Goal: Information Seeking & Learning: Learn about a topic

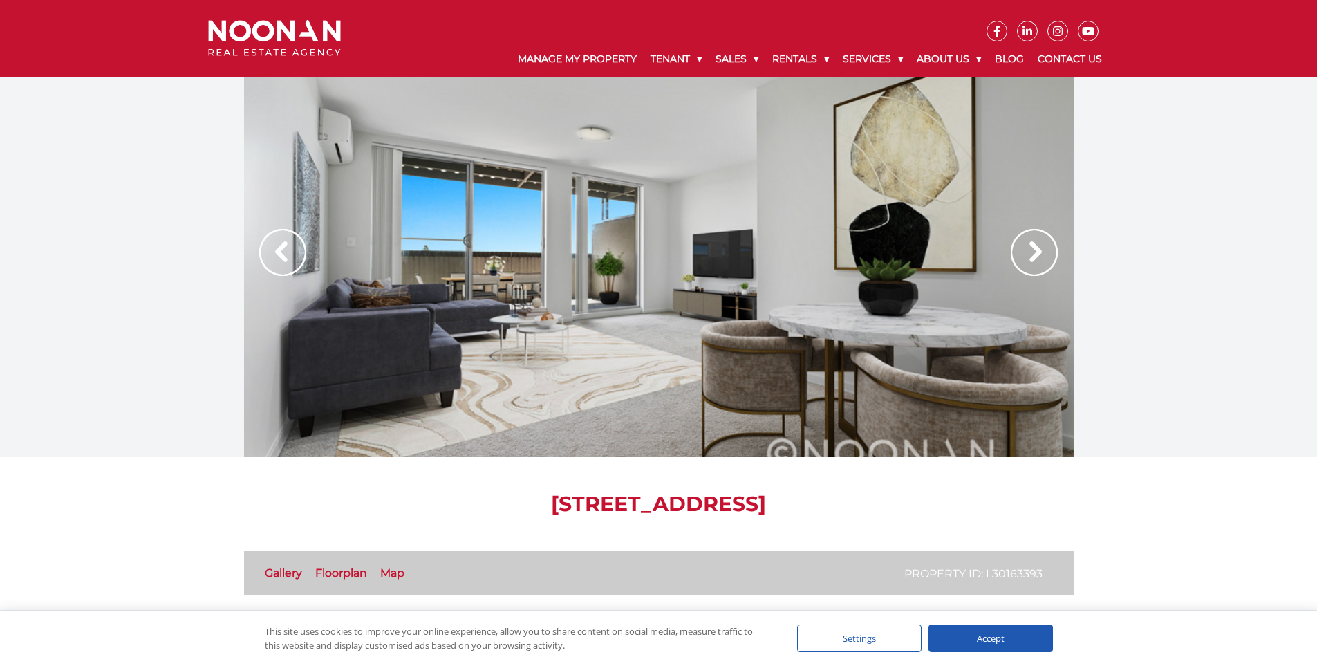
click at [1038, 248] on img at bounding box center [1034, 252] width 47 height 47
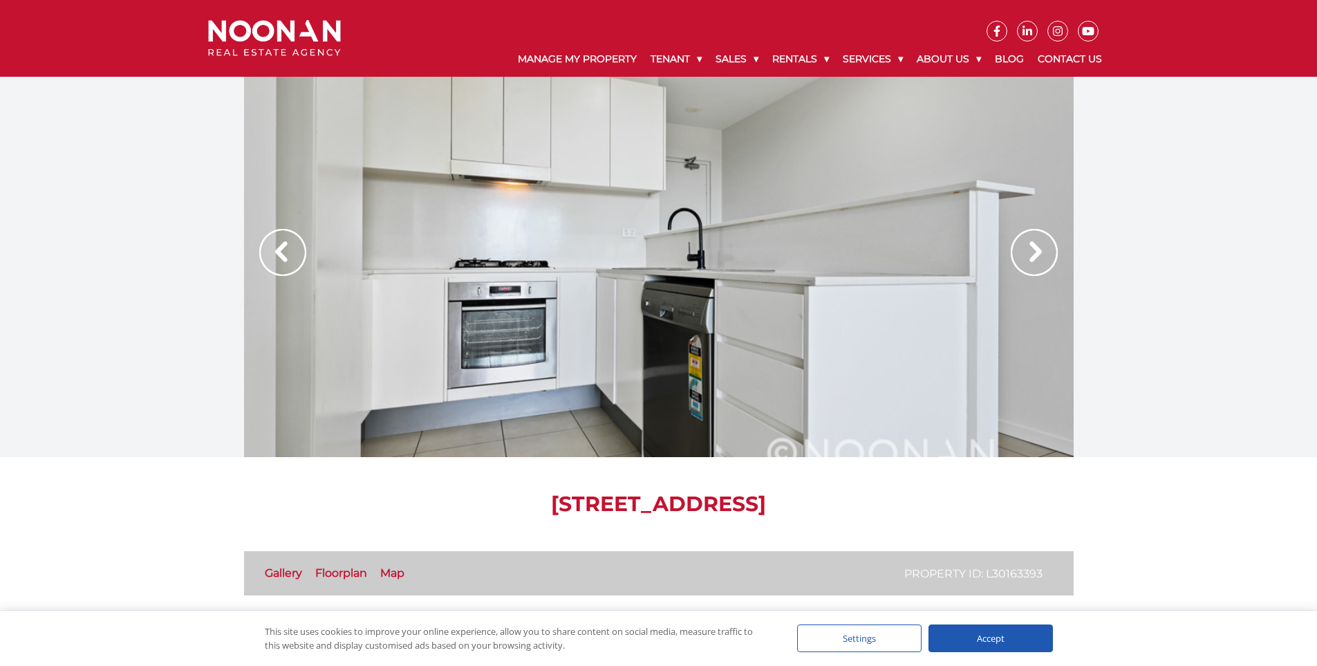
click at [1038, 248] on img at bounding box center [1034, 252] width 47 height 47
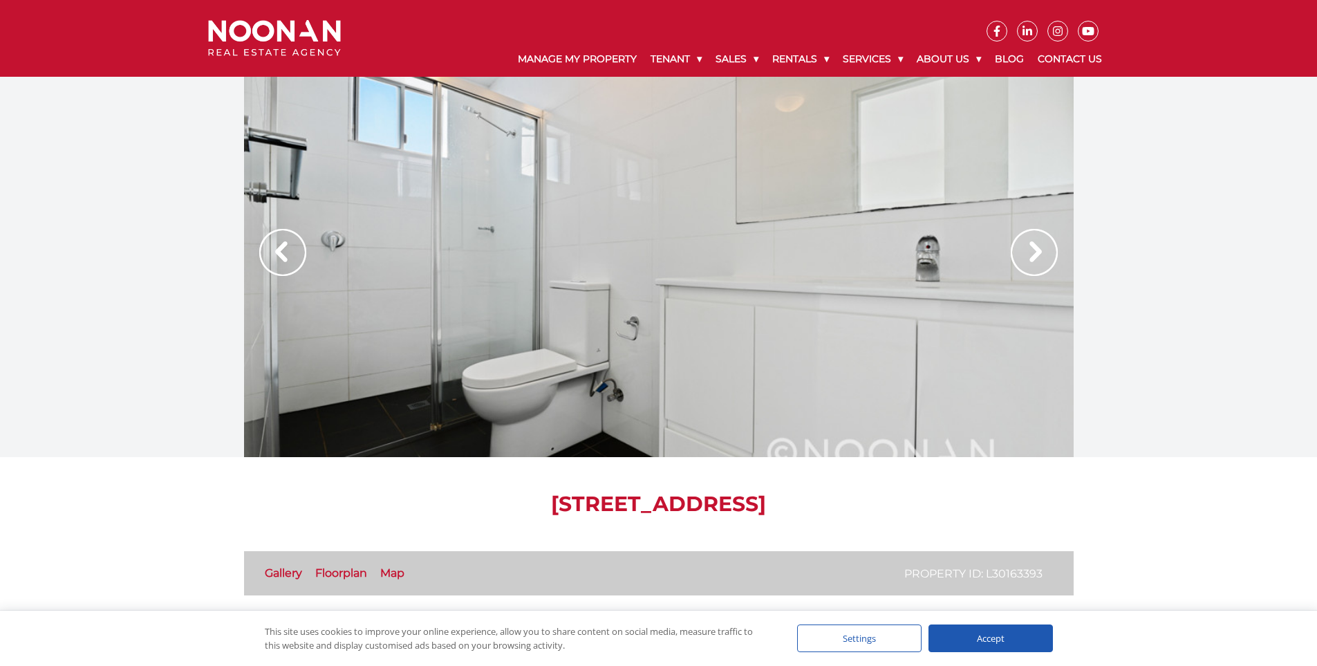
click at [1038, 248] on img at bounding box center [1034, 252] width 47 height 47
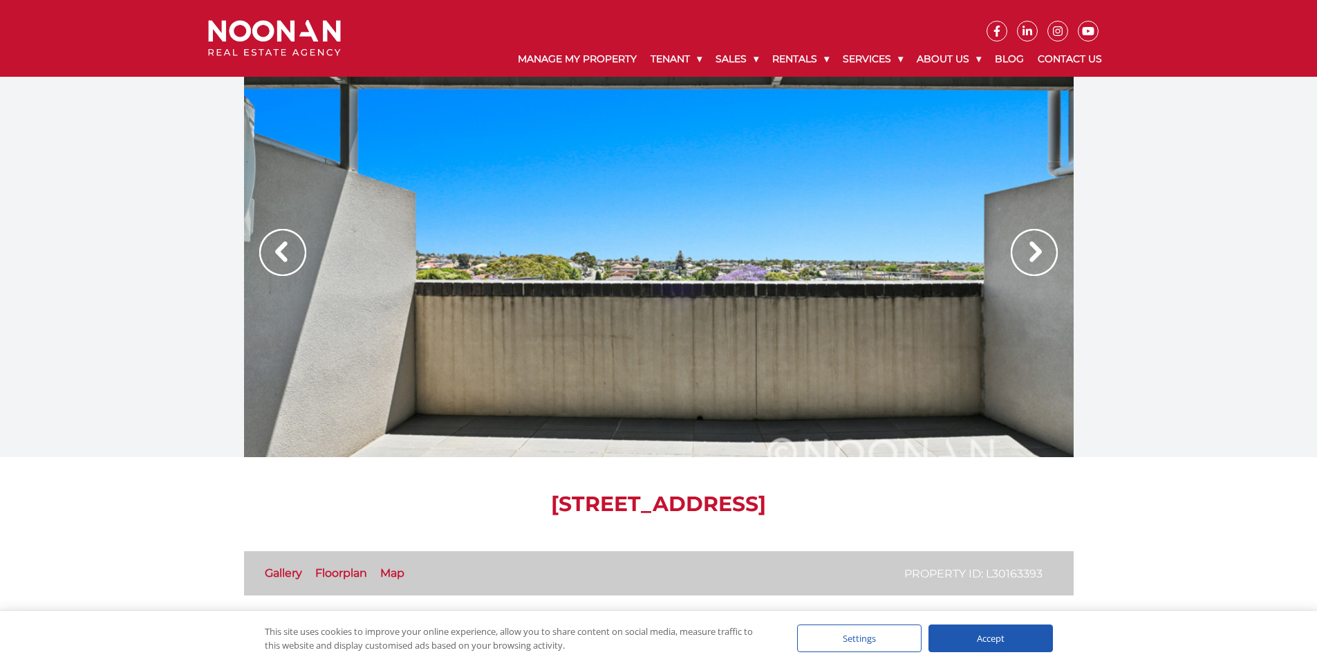
click at [1038, 249] on img at bounding box center [1034, 252] width 47 height 47
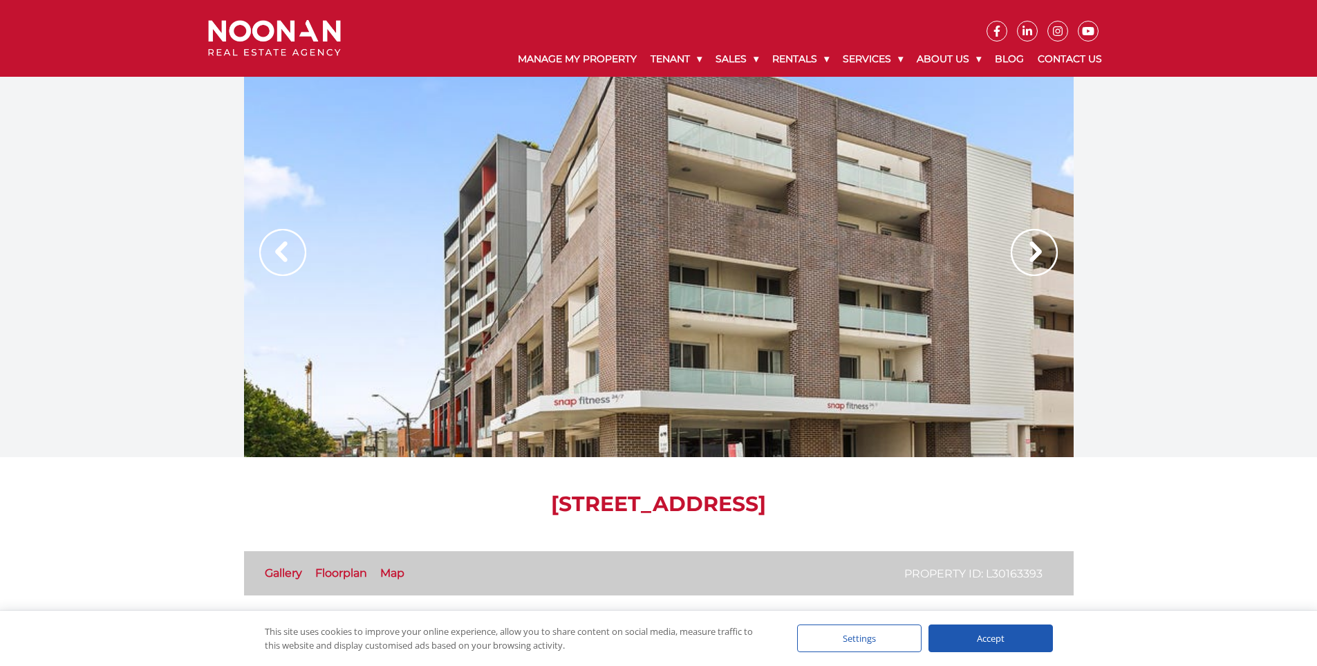
click at [1038, 249] on img at bounding box center [1034, 252] width 47 height 47
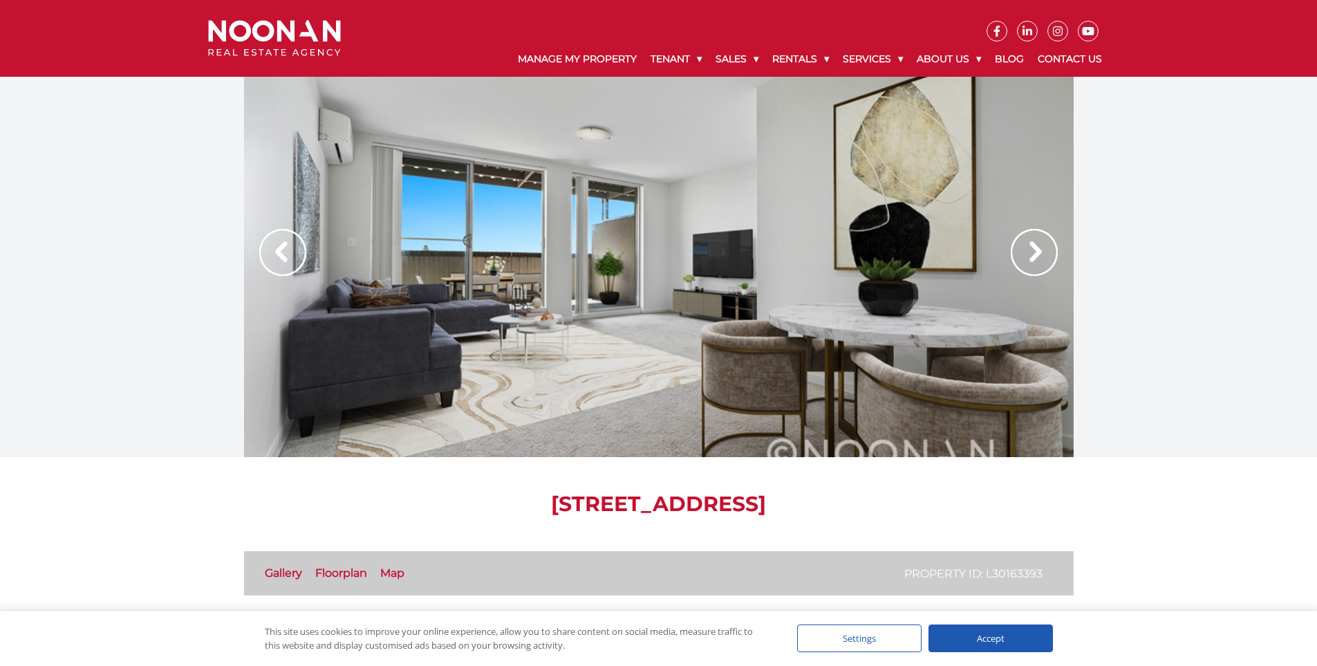
click at [1038, 249] on img at bounding box center [1034, 252] width 47 height 47
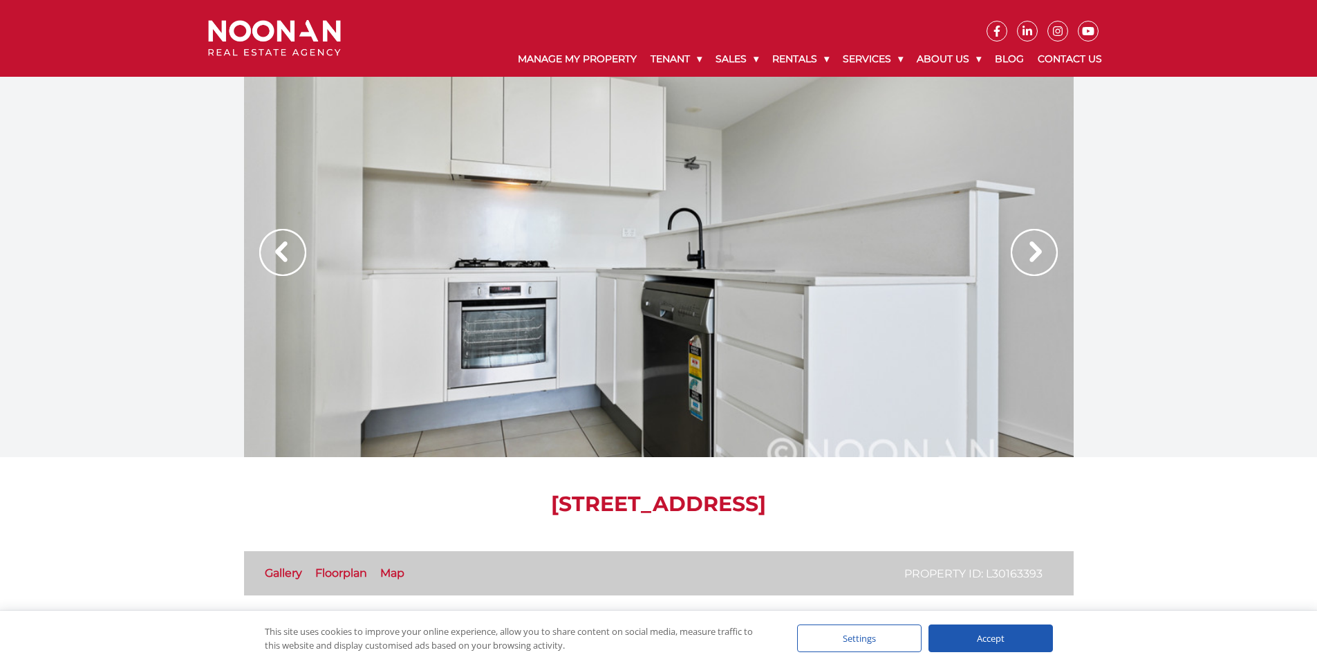
click at [290, 259] on img at bounding box center [282, 252] width 47 height 47
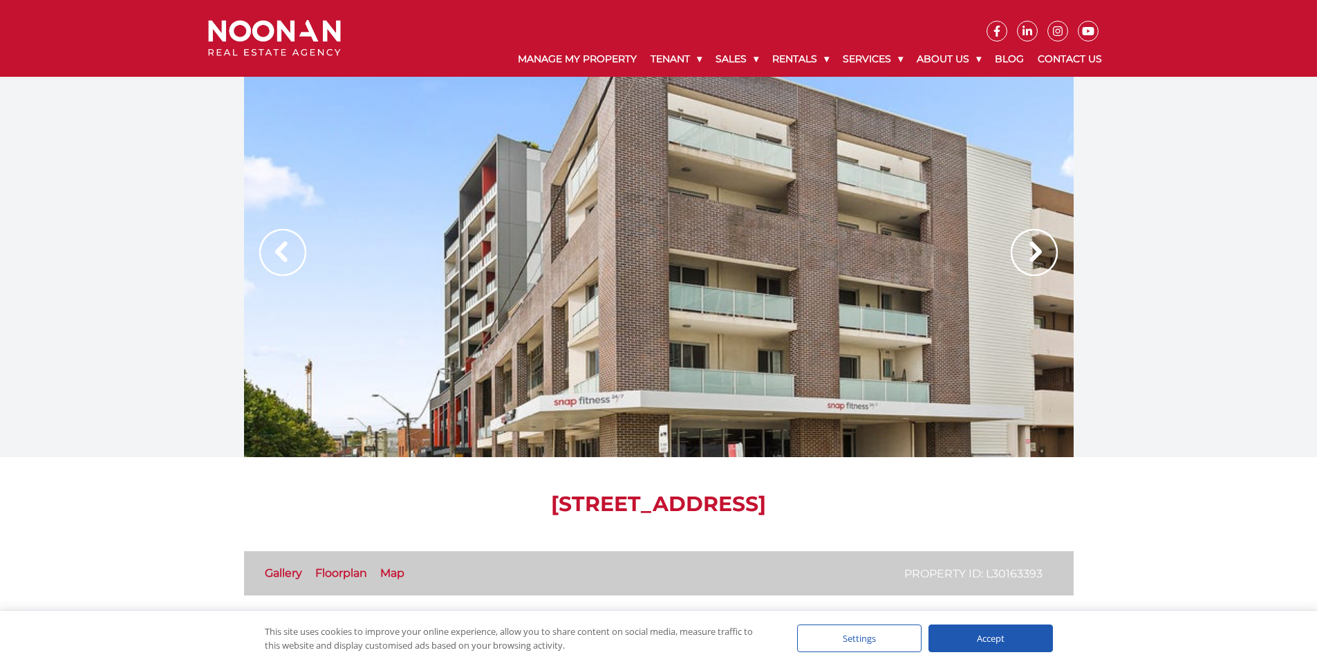
click at [1027, 250] on img at bounding box center [1034, 252] width 47 height 47
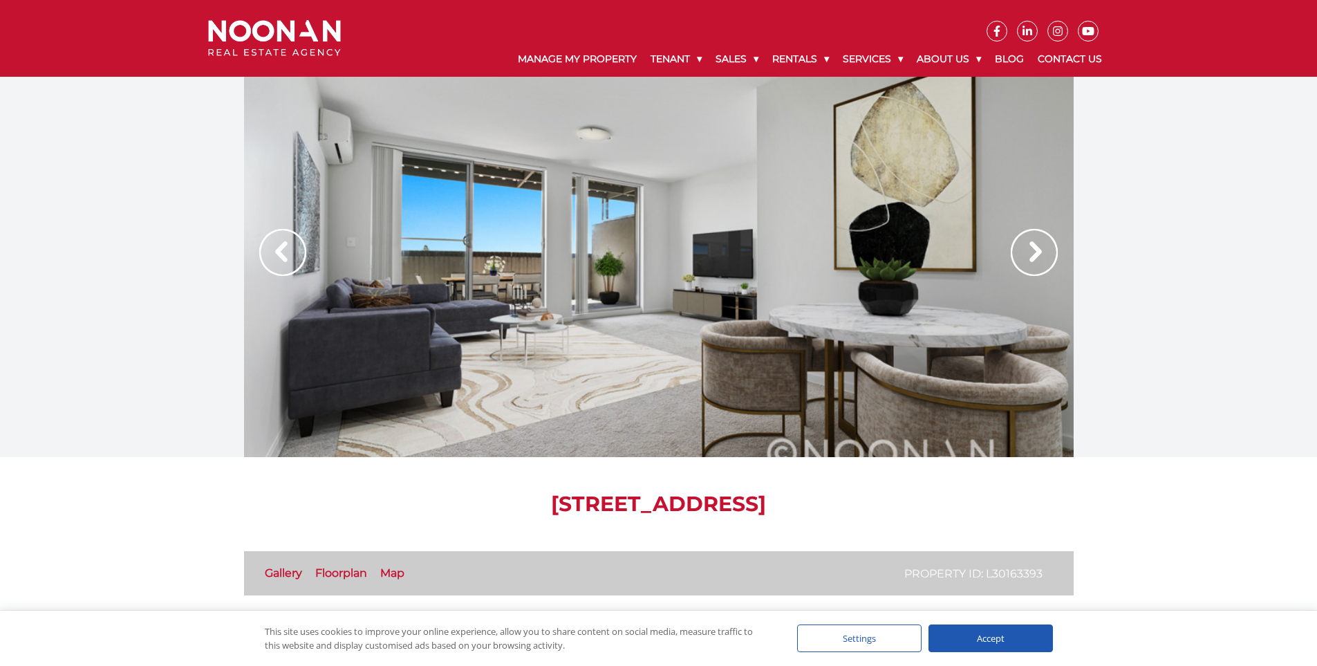
click at [1027, 250] on img at bounding box center [1034, 252] width 47 height 47
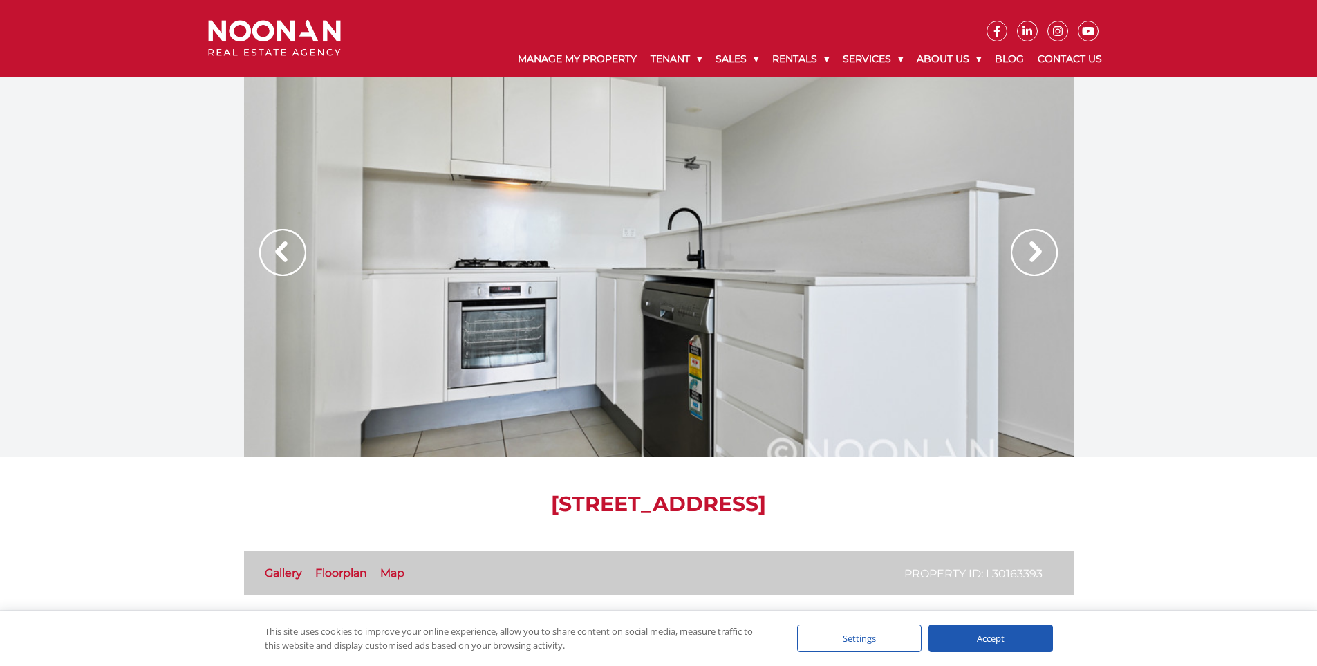
click at [277, 256] on img at bounding box center [282, 252] width 47 height 47
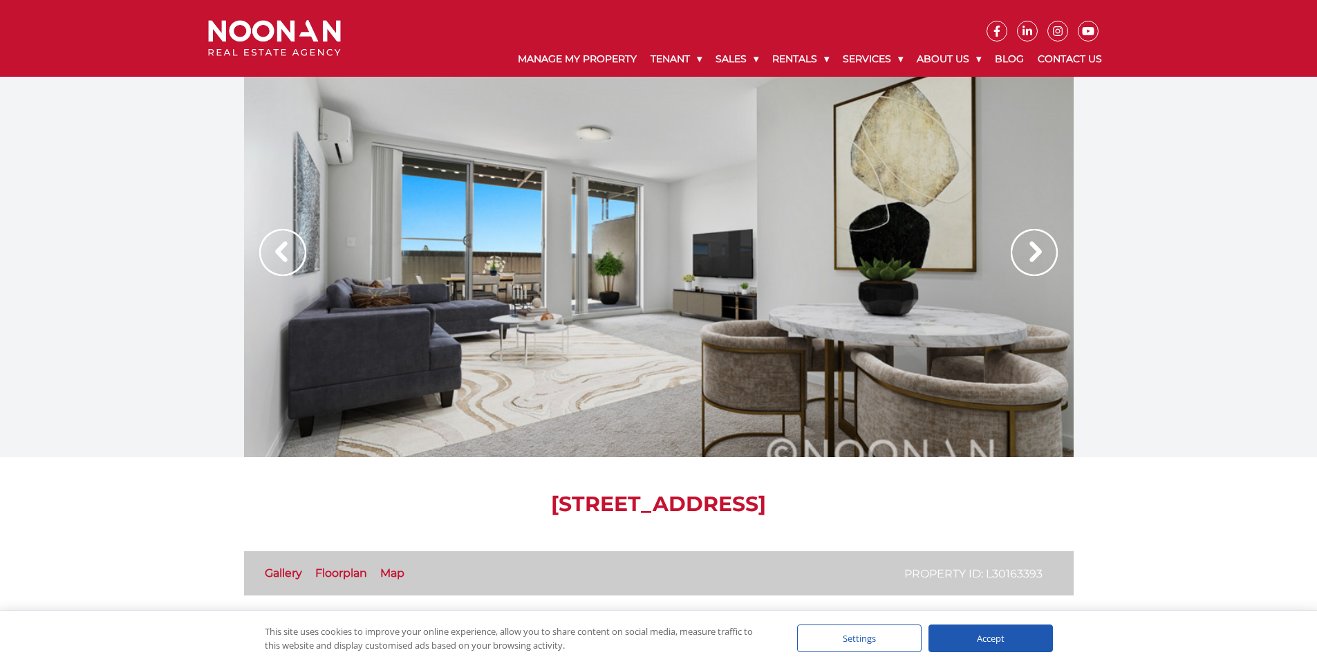
click at [1016, 259] on img at bounding box center [1034, 252] width 47 height 47
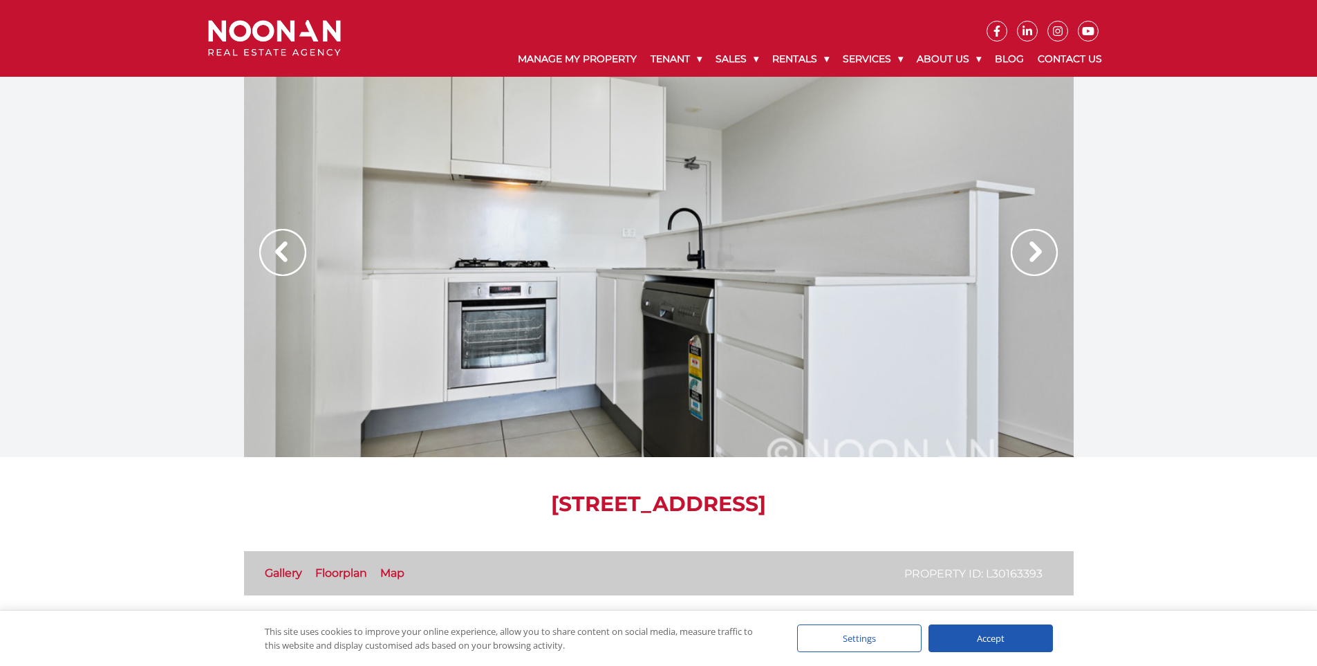
click at [1016, 259] on img at bounding box center [1034, 252] width 47 height 47
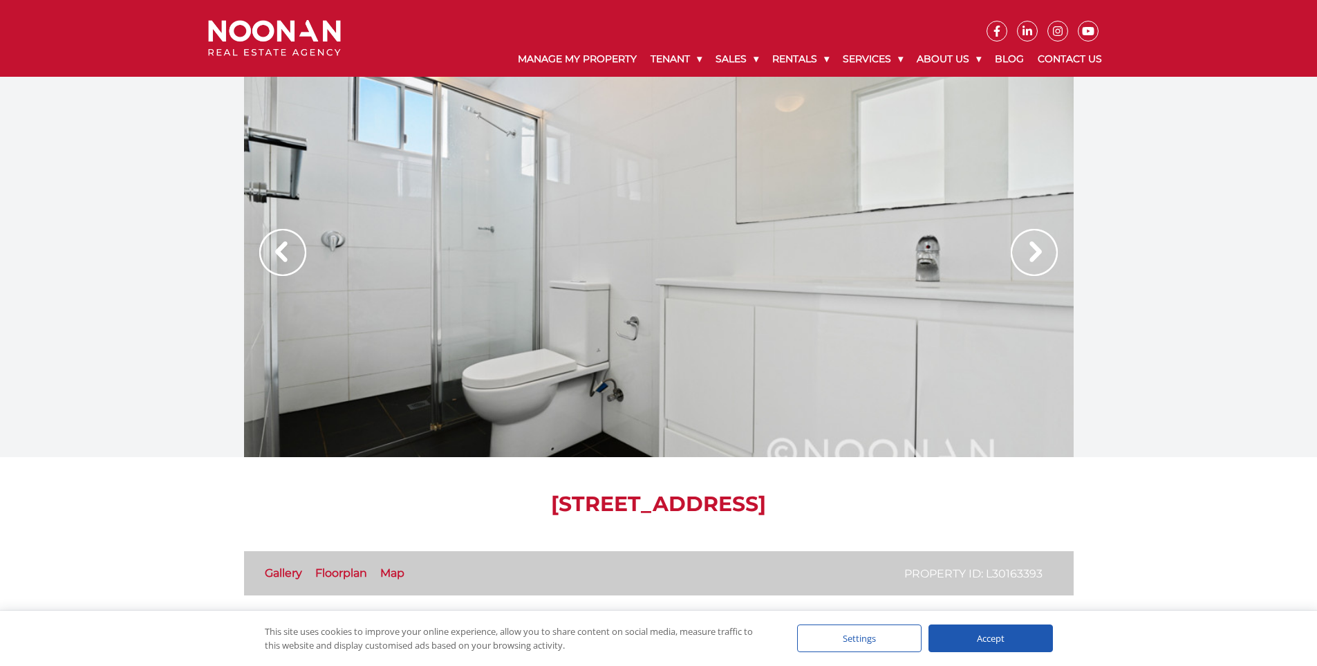
click at [1016, 259] on img at bounding box center [1034, 252] width 47 height 47
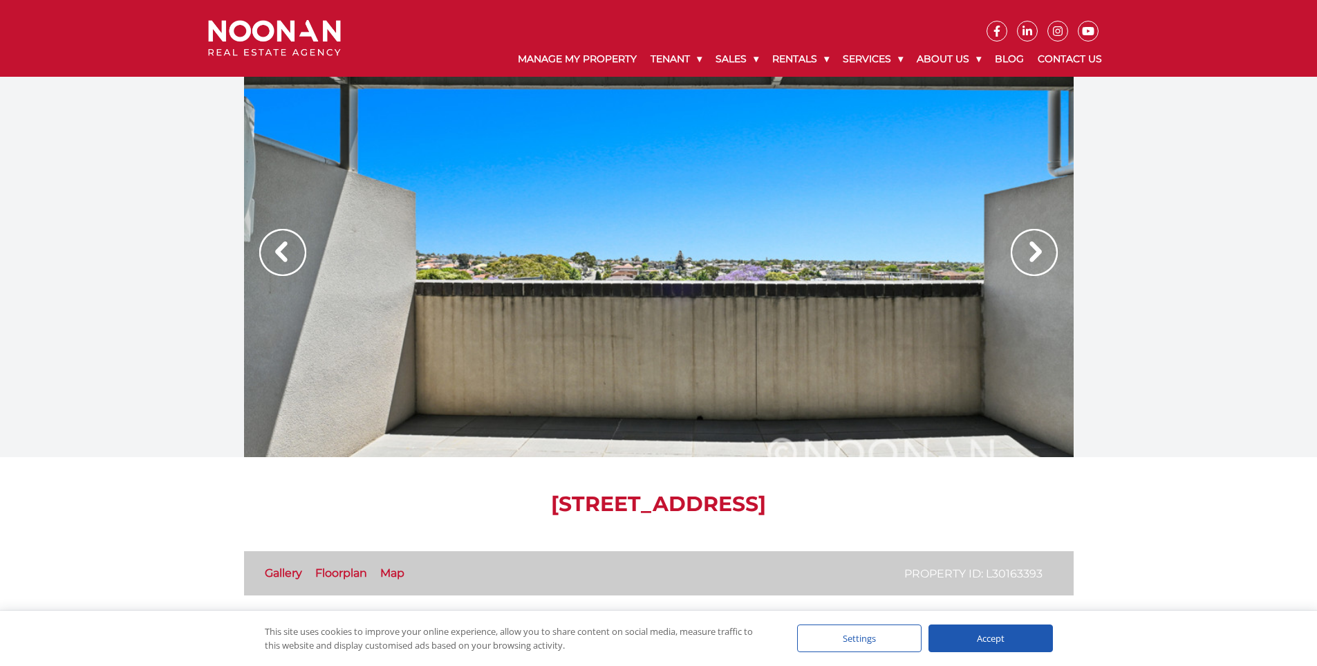
click at [1016, 259] on img at bounding box center [1034, 252] width 47 height 47
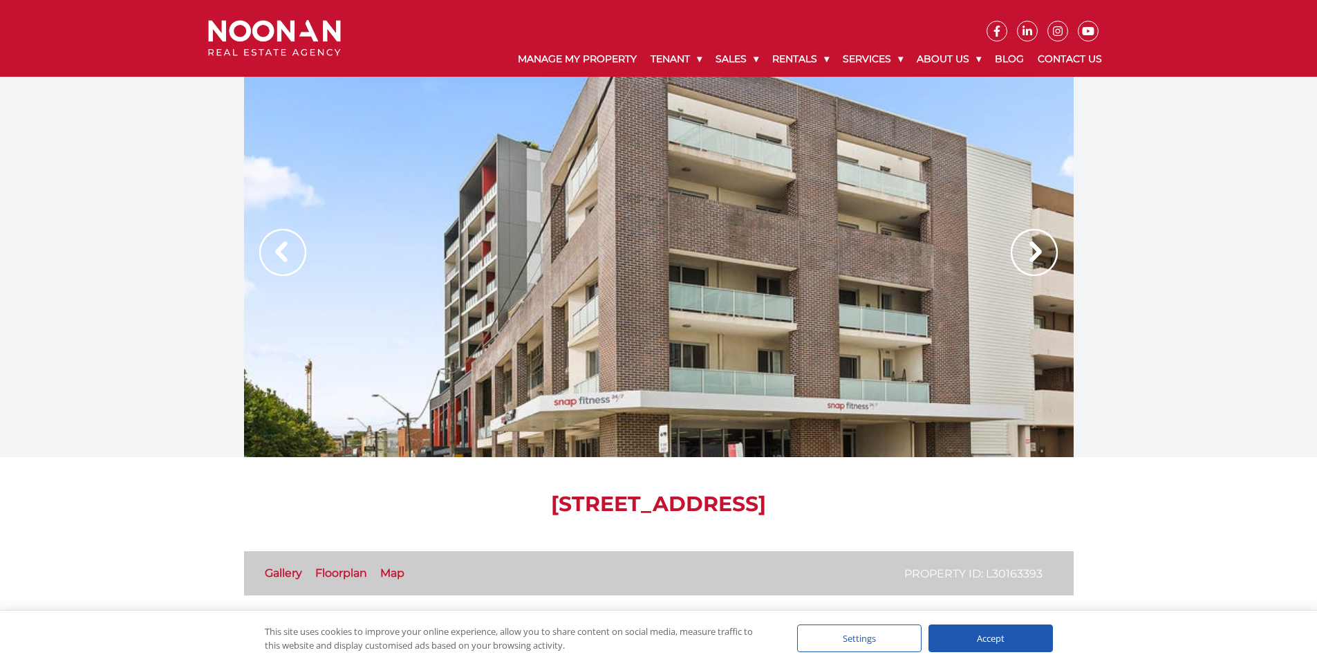
click at [1016, 259] on img at bounding box center [1034, 252] width 47 height 47
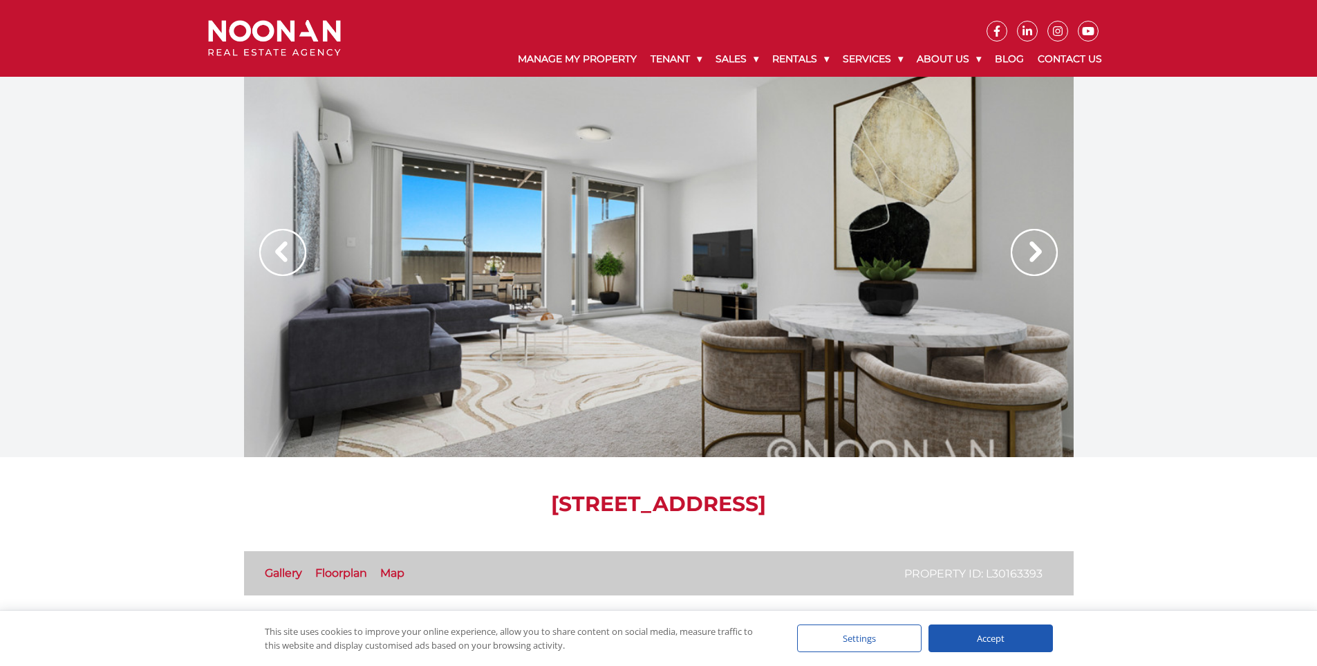
click at [1016, 259] on img at bounding box center [1034, 252] width 47 height 47
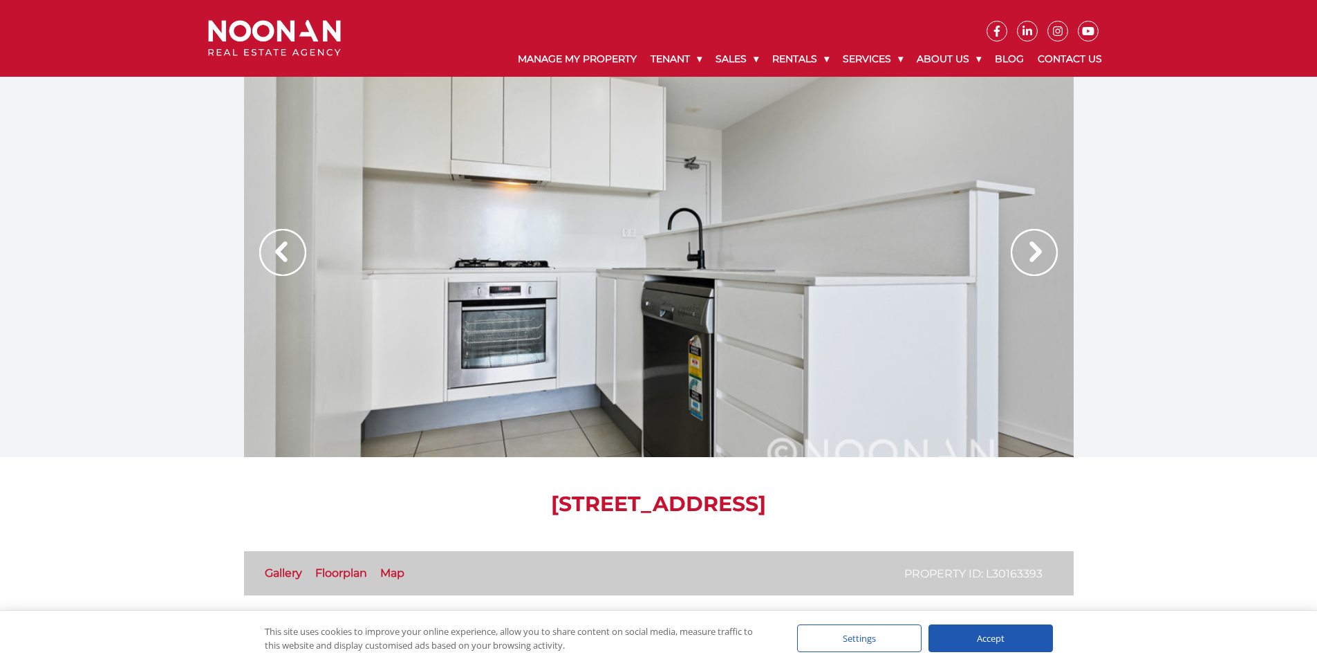
click at [1016, 259] on img at bounding box center [1034, 252] width 47 height 47
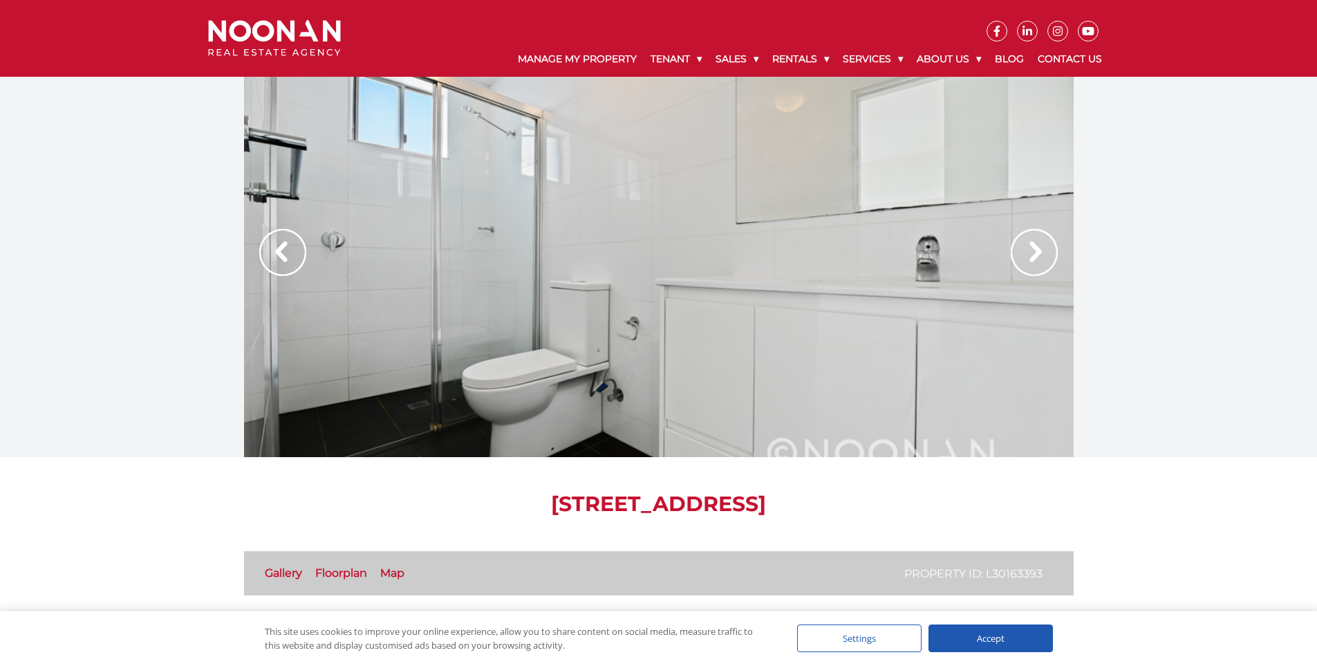
click at [1016, 259] on img at bounding box center [1034, 252] width 47 height 47
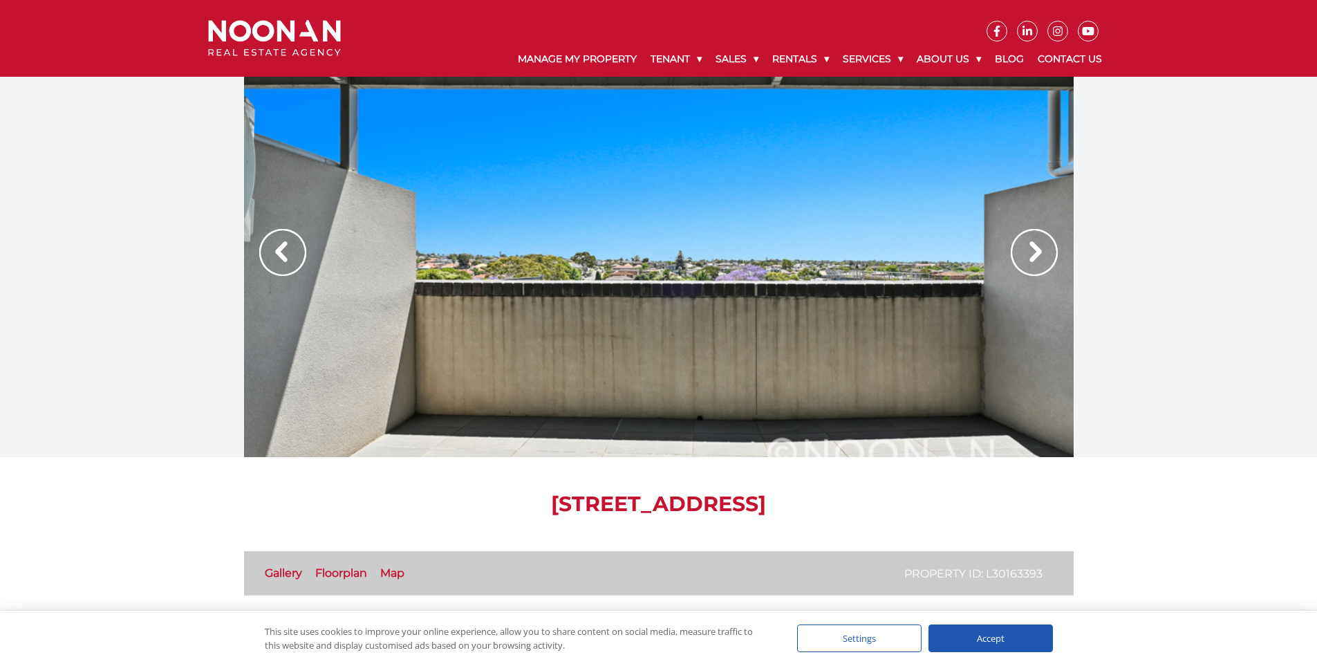
click at [1016, 259] on img at bounding box center [1034, 252] width 47 height 47
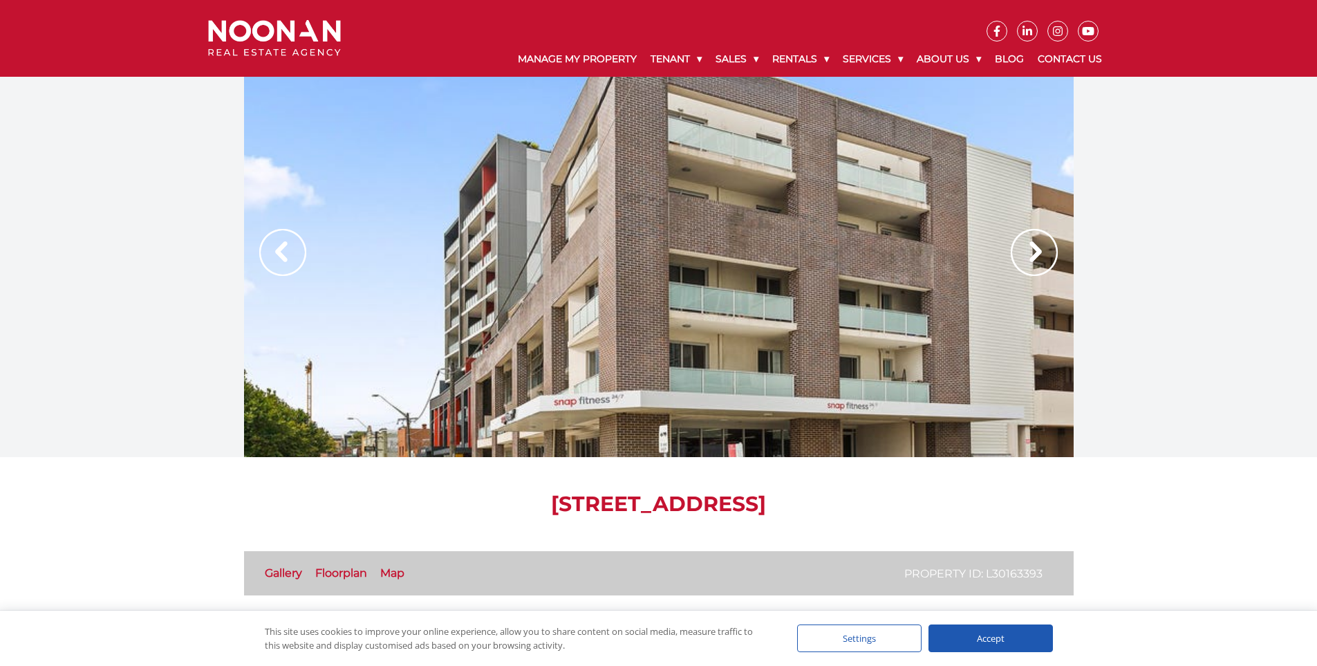
click at [1016, 259] on img at bounding box center [1034, 252] width 47 height 47
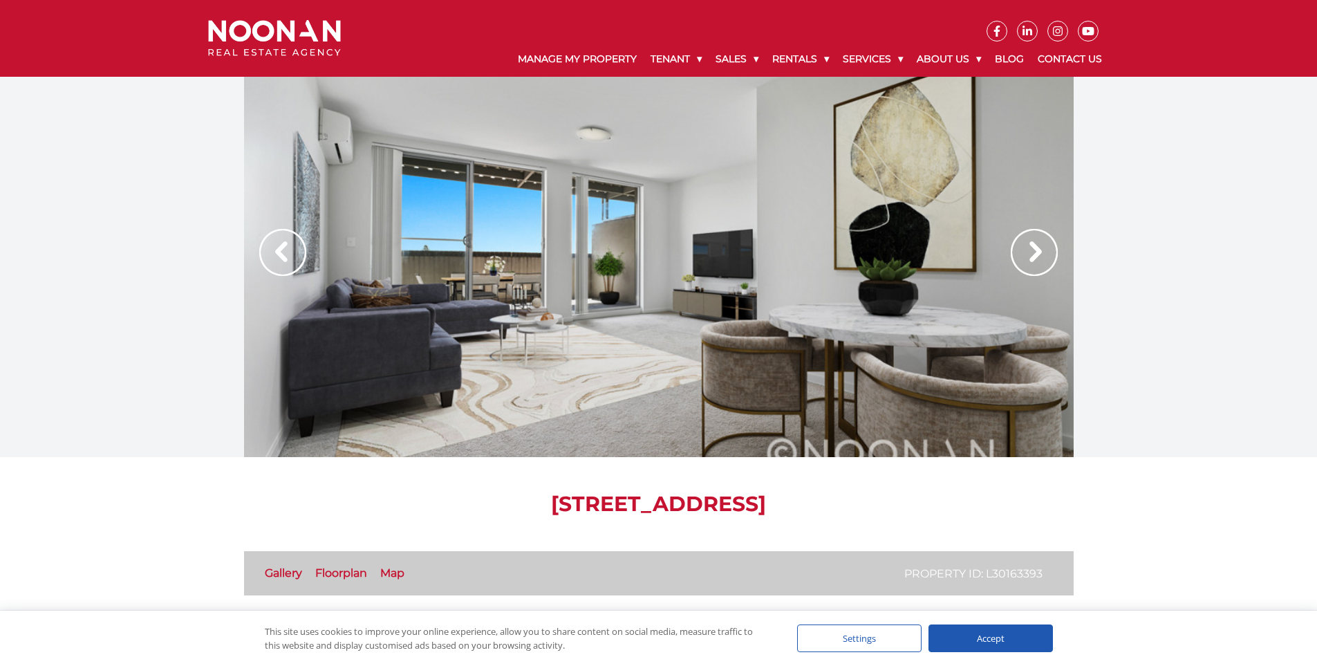
click at [347, 570] on link "Floorplan" at bounding box center [341, 572] width 52 height 13
